Goal: Task Accomplishment & Management: Use online tool/utility

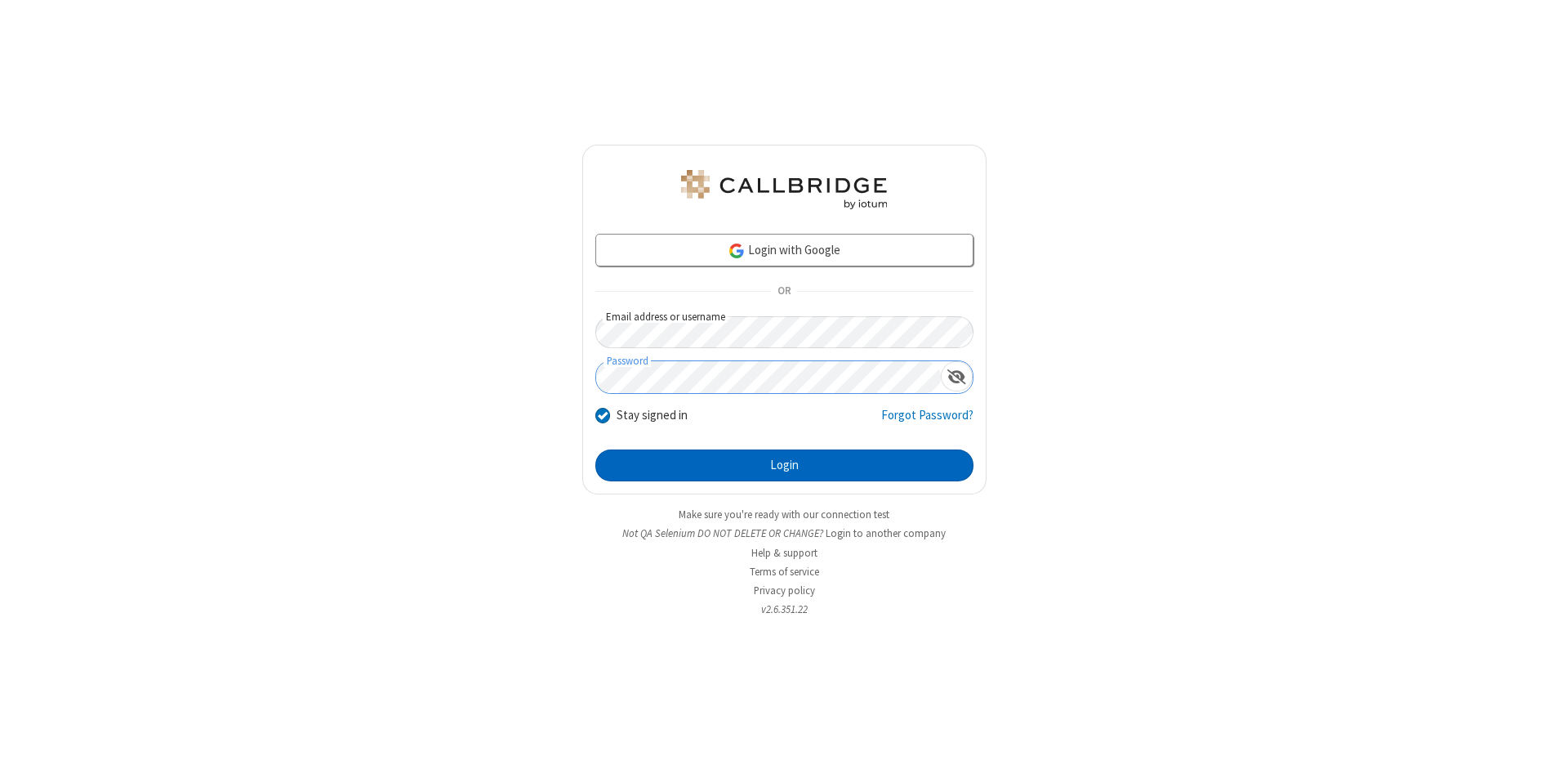
click at [784, 466] on button "Login" at bounding box center [784, 466] width 378 height 33
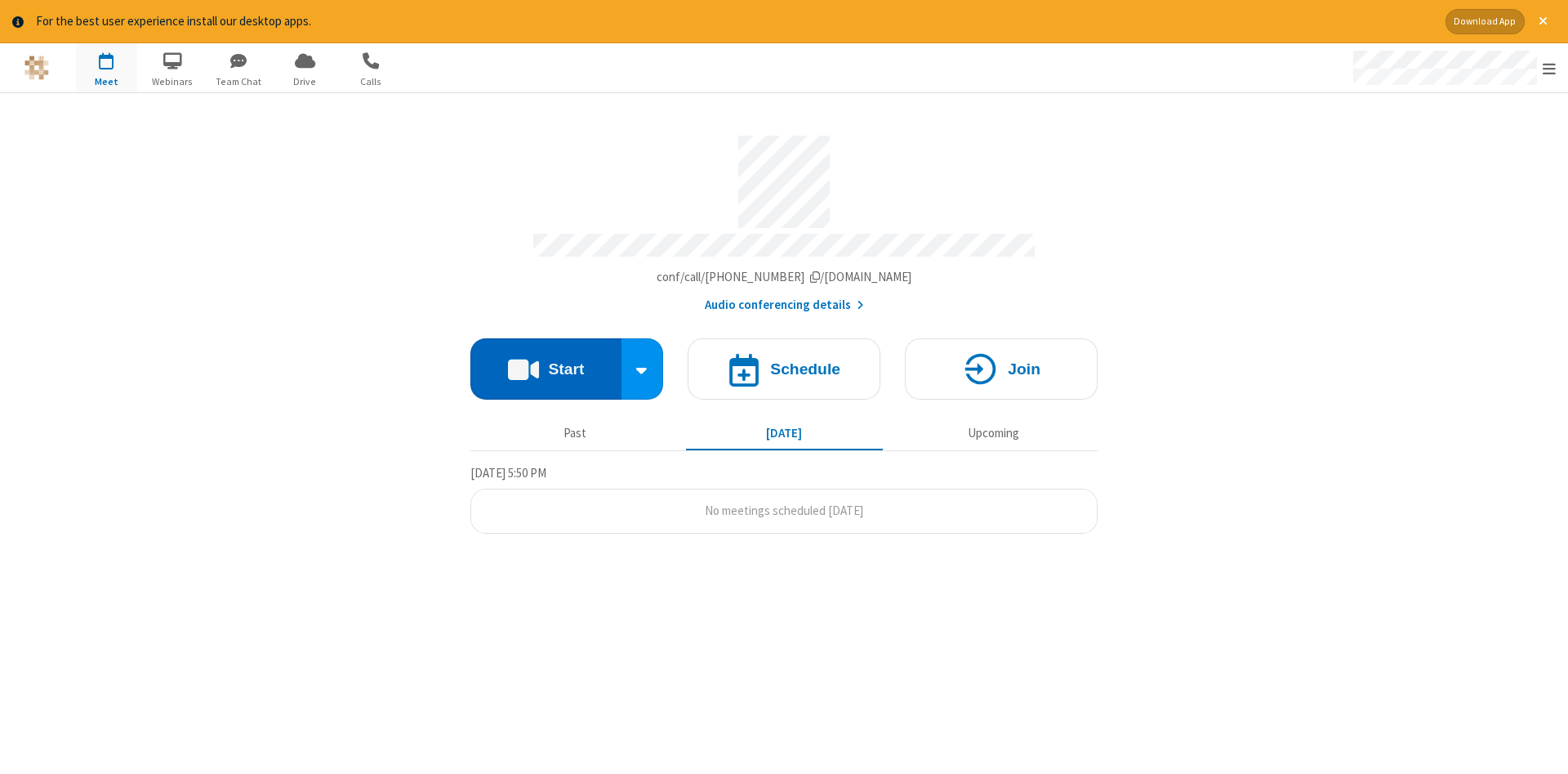
click at [546, 363] on button "Start" at bounding box center [546, 369] width 151 height 62
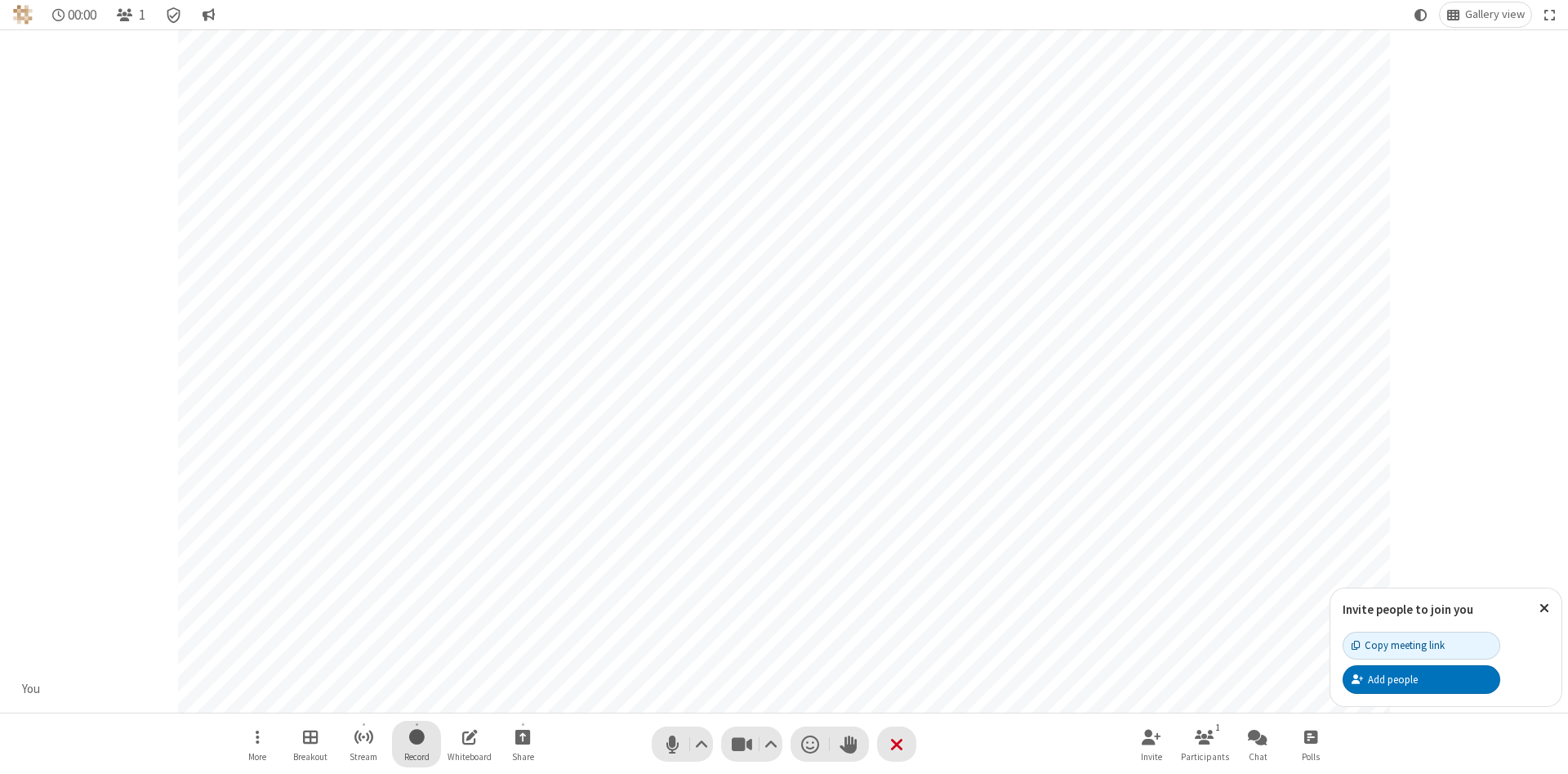
click at [417, 743] on span "Start recording" at bounding box center [417, 737] width 16 height 21
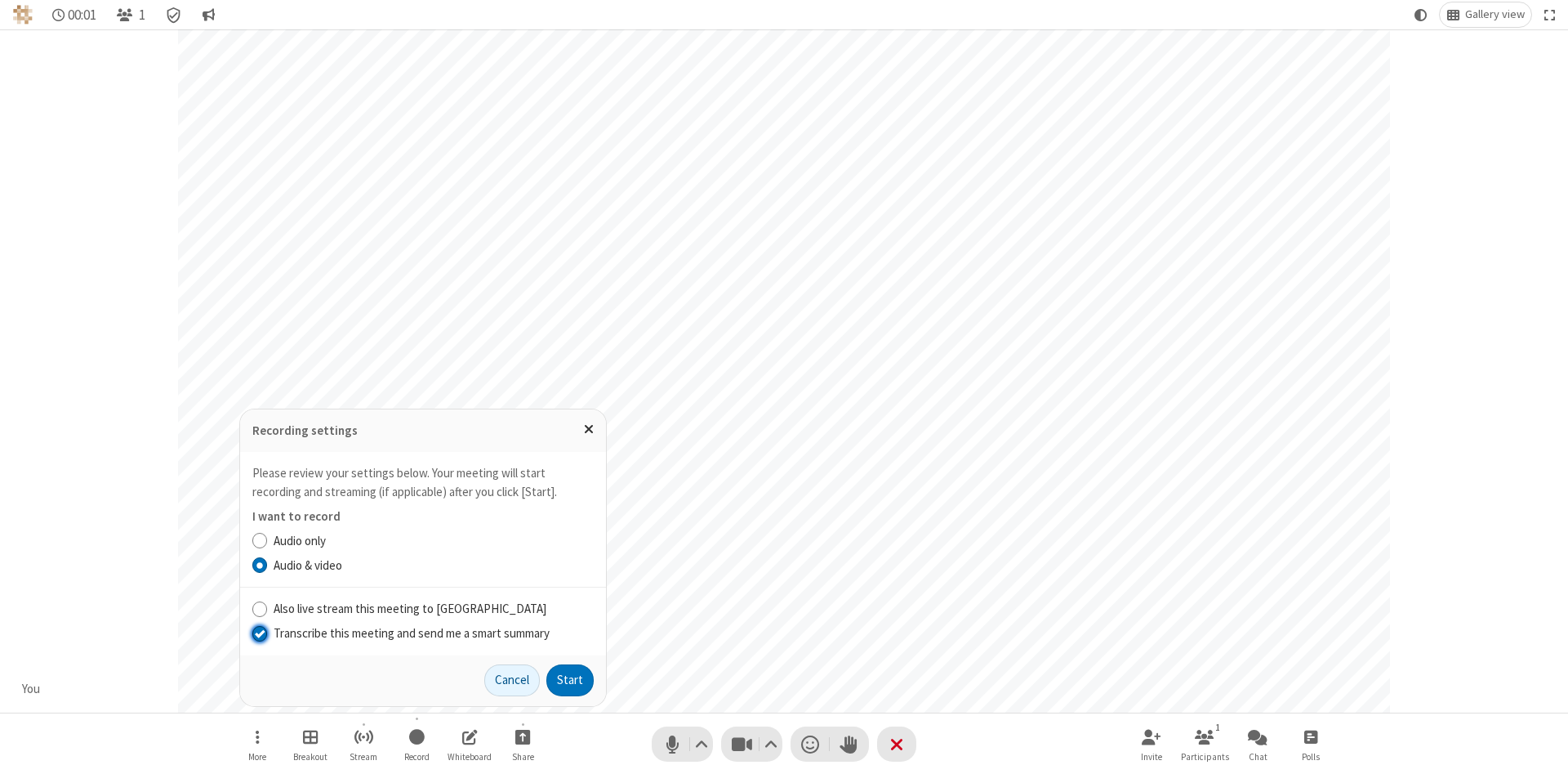
click at [259, 633] on input "Transcribe this meeting and send me a smart summary" at bounding box center [260, 633] width 16 height 17
click at [570, 680] on button "Start" at bounding box center [570, 681] width 48 height 33
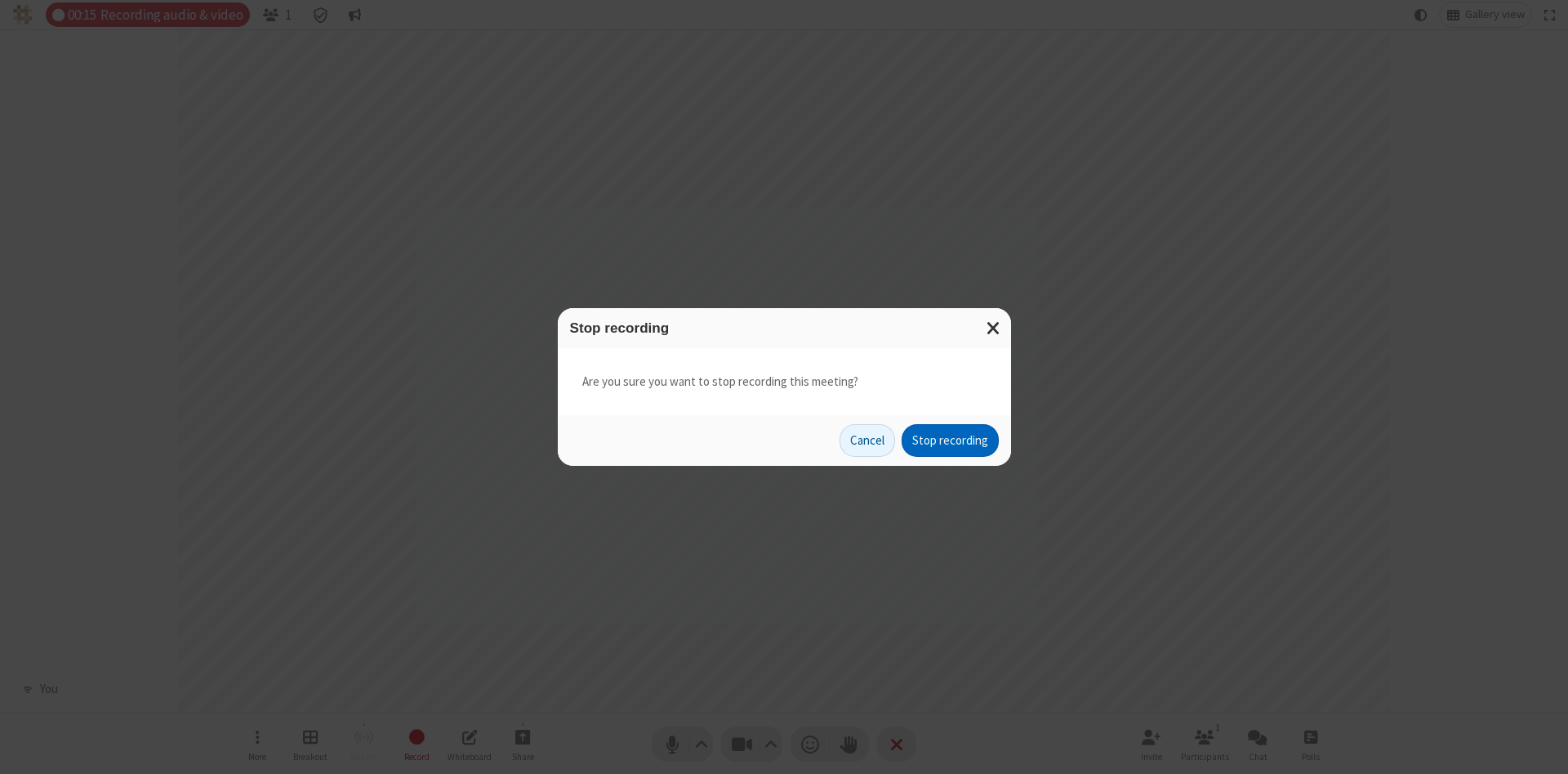
click at [950, 440] on button "Stop recording" at bounding box center [950, 440] width 97 height 33
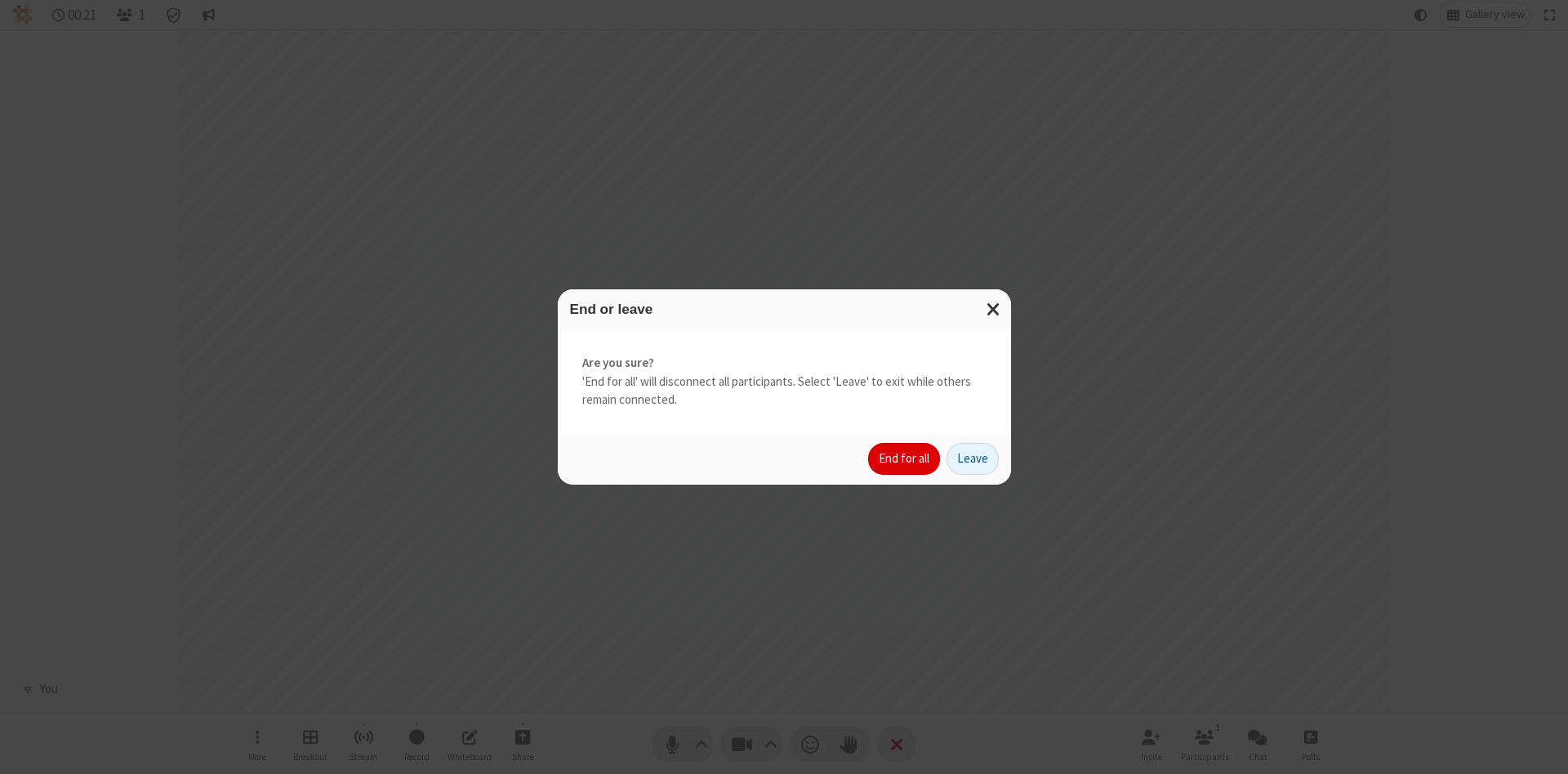
click at [905, 458] on button "End for all" at bounding box center [904, 459] width 72 height 33
